Goal: Task Accomplishment & Management: Complete application form

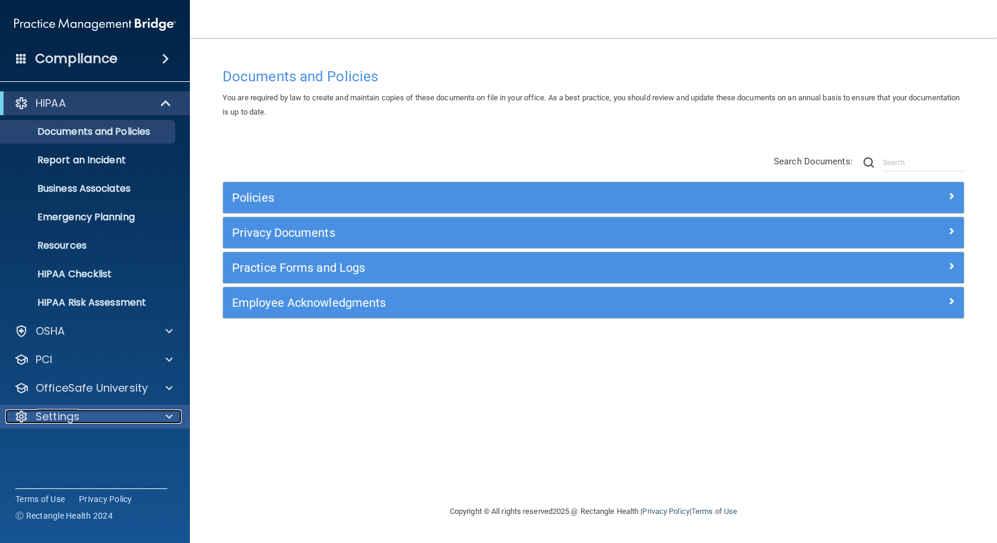
click at [163, 413] on div at bounding box center [167, 416] width 30 height 14
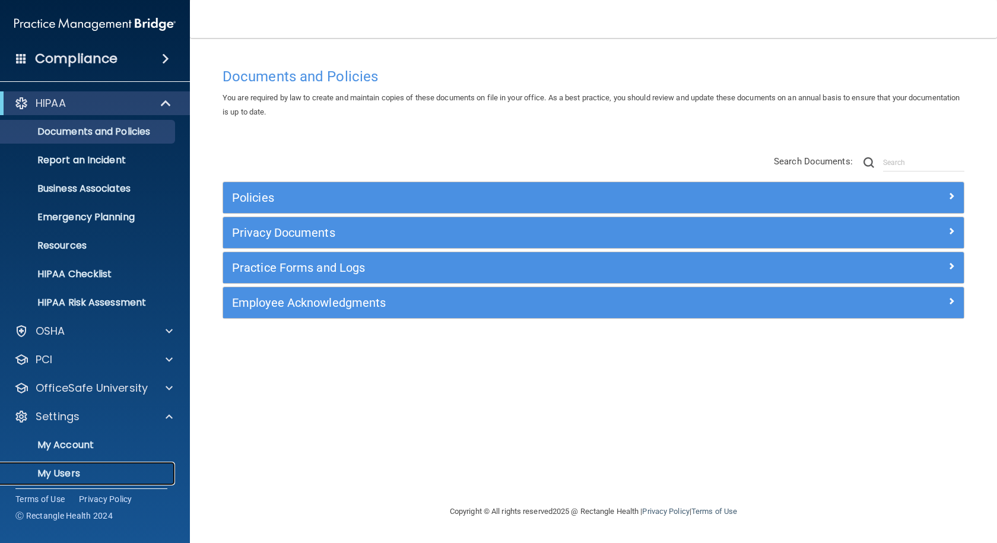
click at [68, 470] on p "My Users" at bounding box center [89, 473] width 162 height 12
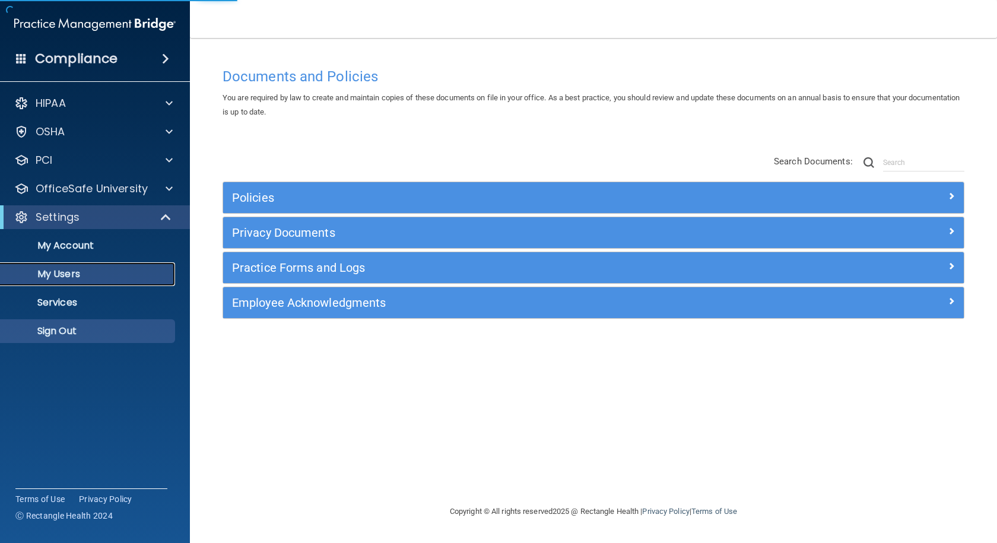
select select "20"
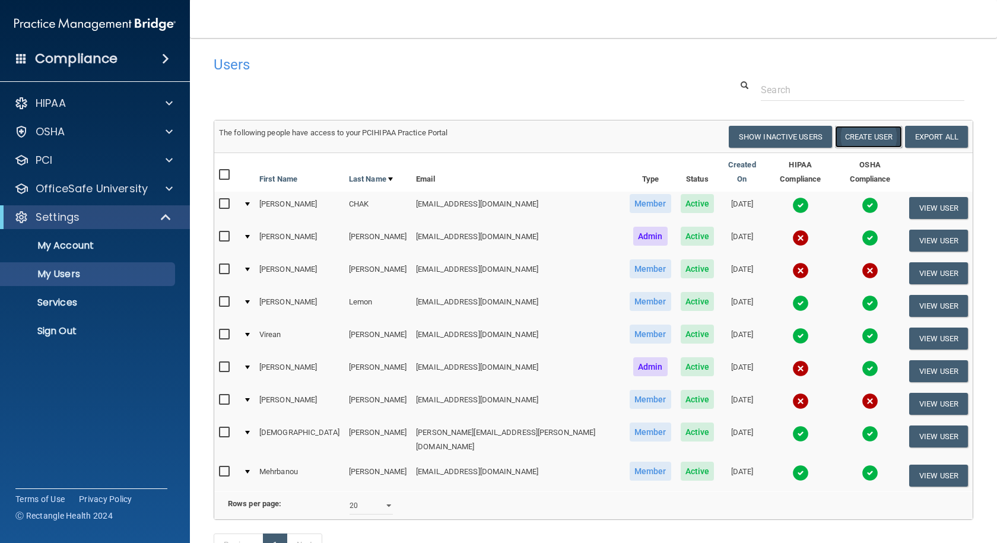
click at [865, 136] on button "Create User" at bounding box center [868, 137] width 67 height 22
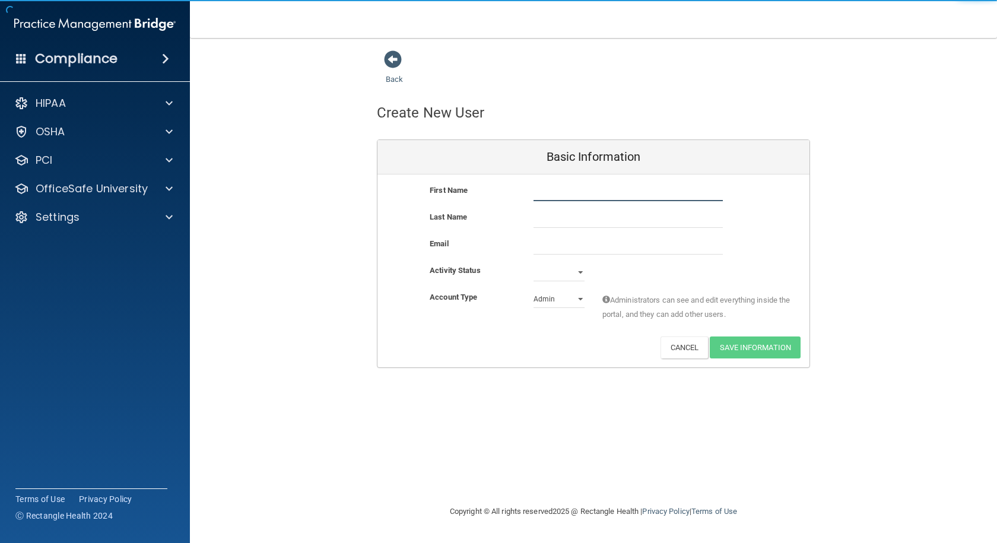
click at [575, 193] on input "text" at bounding box center [627, 192] width 189 height 18
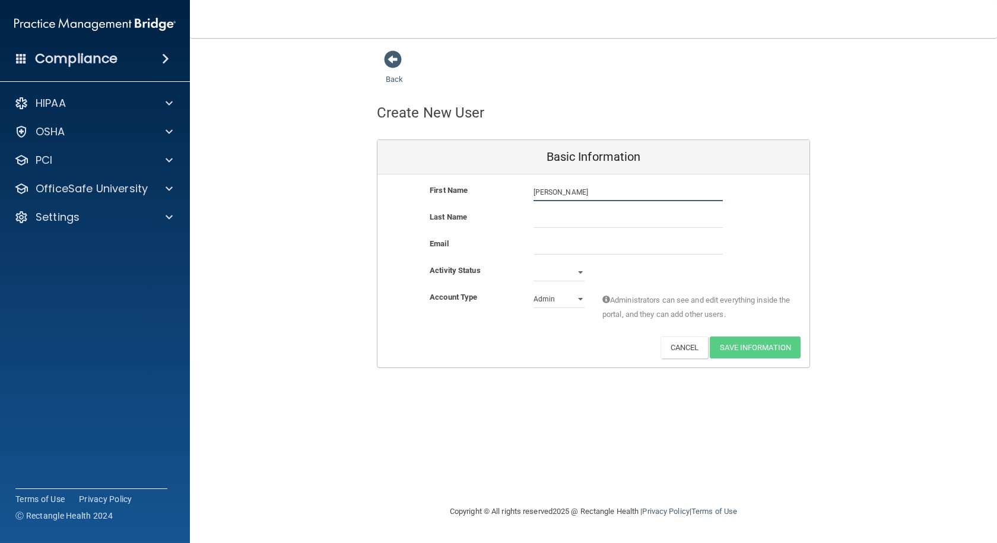
type input "[PERSON_NAME]"
click at [544, 253] on input "email" at bounding box center [627, 246] width 189 height 18
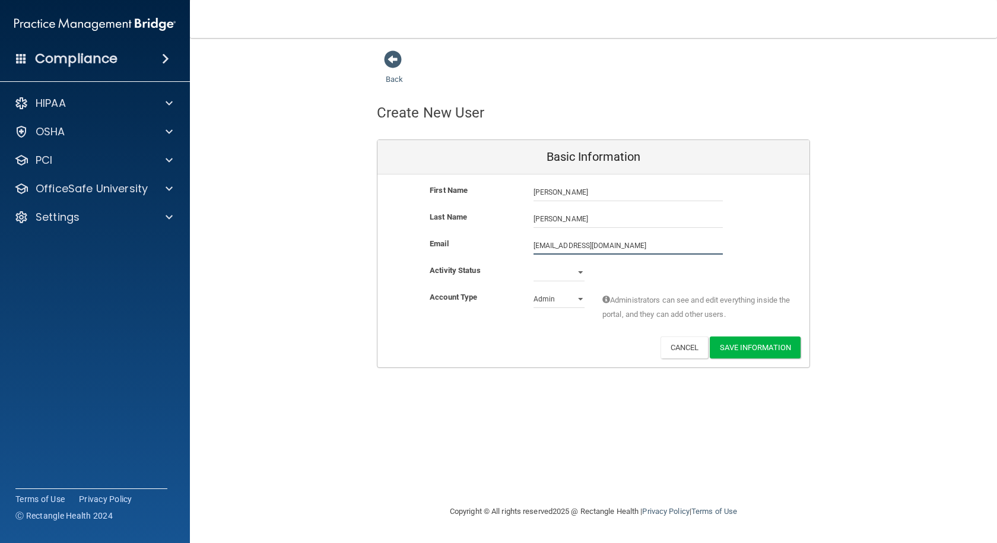
type input "[EMAIL_ADDRESS][DOMAIN_NAME]"
click at [580, 273] on select "Active Inactive" at bounding box center [558, 272] width 51 height 18
select select "active"
click at [533, 263] on select "Active Inactive" at bounding box center [558, 272] width 51 height 18
click at [576, 297] on select "Admin Member" at bounding box center [558, 299] width 51 height 18
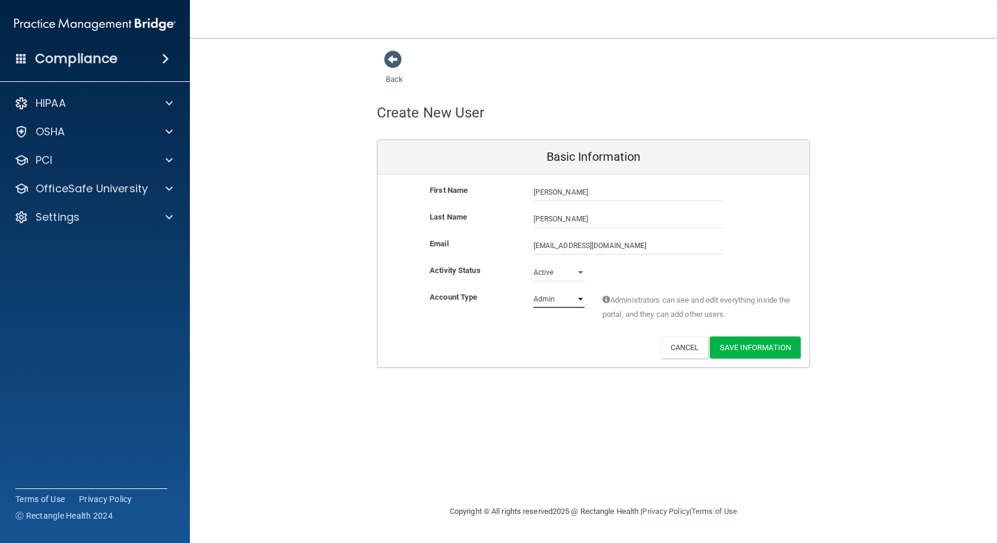
select select "practice_member"
click at [533, 290] on select "Admin Member" at bounding box center [558, 299] width 51 height 18
click at [744, 348] on button "Save Information" at bounding box center [754, 347] width 91 height 22
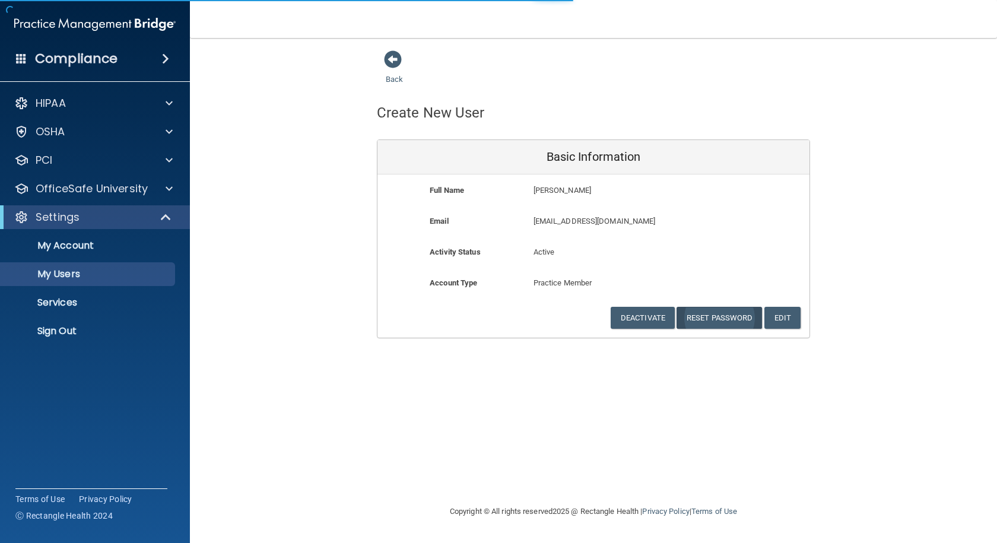
select select "20"
